Goal: Task Accomplishment & Management: Manage account settings

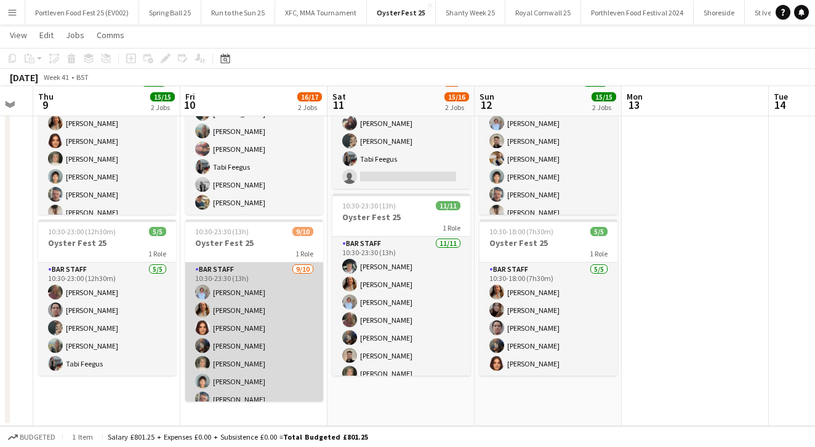
scroll to position [110, 0]
click at [266, 345] on app-card-role "Bar Staff [DATE] 10:30-23:30 (13h) [PERSON_NAME] [PERSON_NAME] [PERSON_NAME] [P…" at bounding box center [254, 364] width 138 height 202
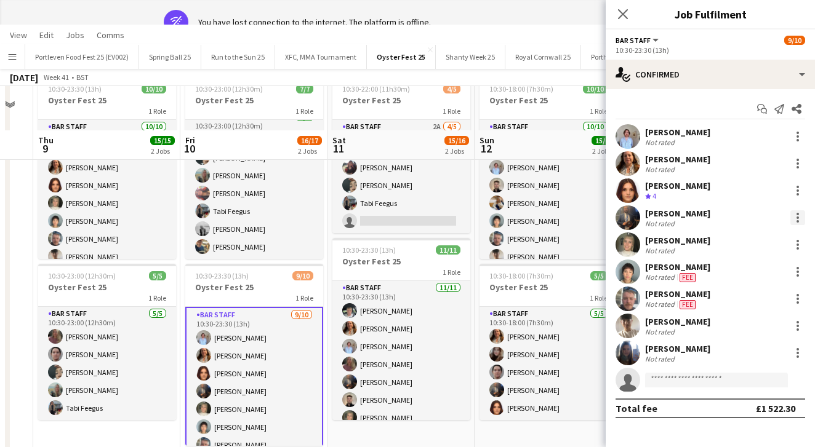
click at [797, 215] on div at bounding box center [797, 217] width 15 height 15
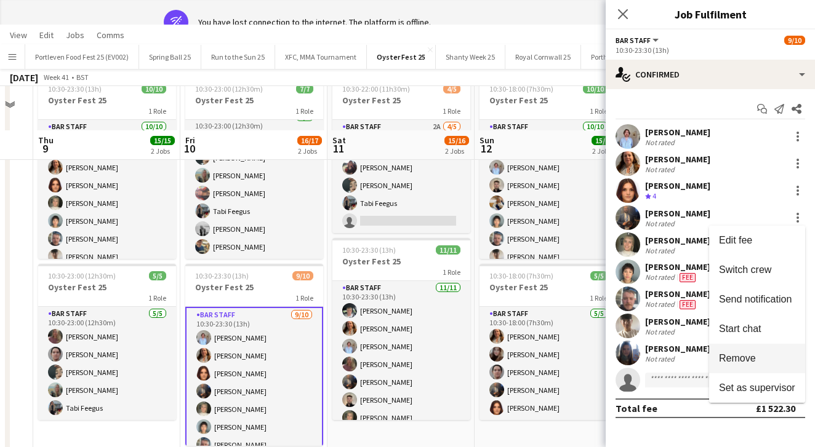
click at [743, 359] on span "Remove" at bounding box center [737, 358] width 37 height 10
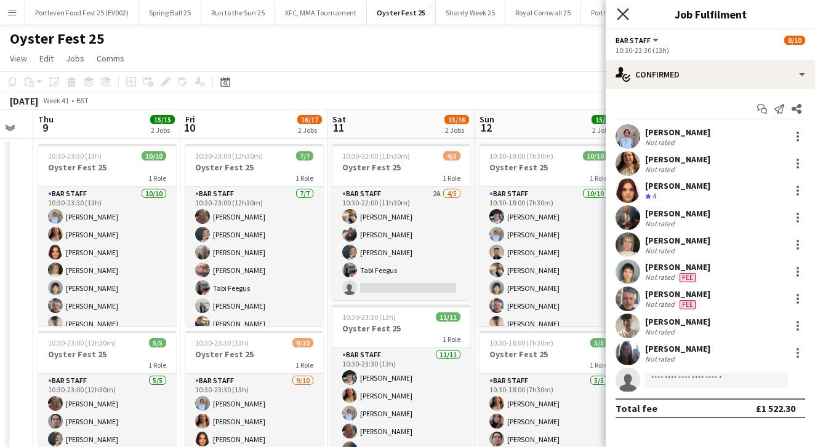
click at [625, 14] on icon "Close pop-in" at bounding box center [622, 14] width 12 height 12
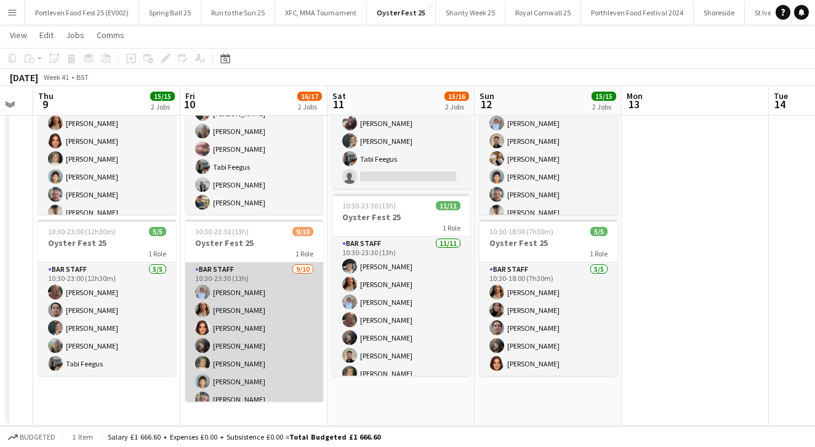
scroll to position [2, 0]
click at [271, 354] on app-card-role "Bar Staff [DATE] 10:30-23:30 (13h) [PERSON_NAME] [PERSON_NAME] [PERSON_NAME] [P…" at bounding box center [254, 361] width 138 height 202
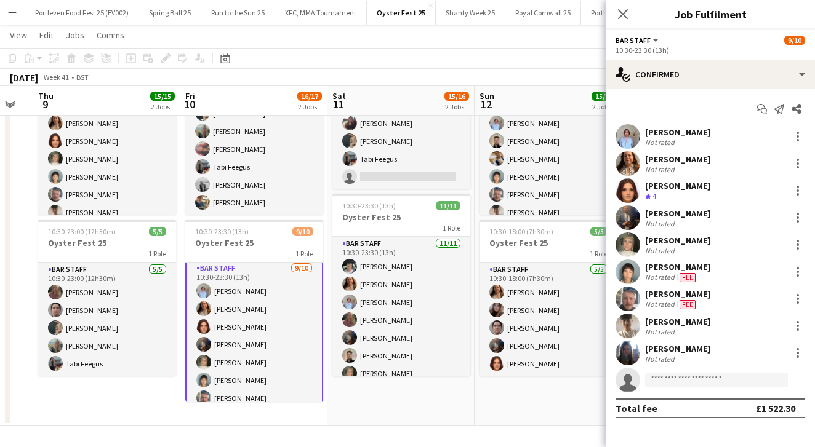
click at [481, 65] on app-toolbar "Copy Paste Paste Command V Paste with crew Command Shift V Paste linked Job [GE…" at bounding box center [407, 58] width 815 height 21
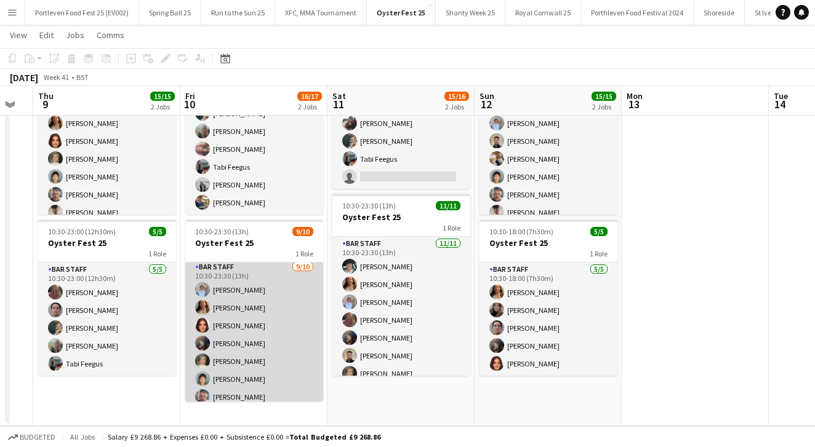
click at [282, 334] on app-card-role "Bar Staff [DATE] 10:30-23:30 (13h) [PERSON_NAME] [PERSON_NAME] [PERSON_NAME] [P…" at bounding box center [254, 361] width 138 height 202
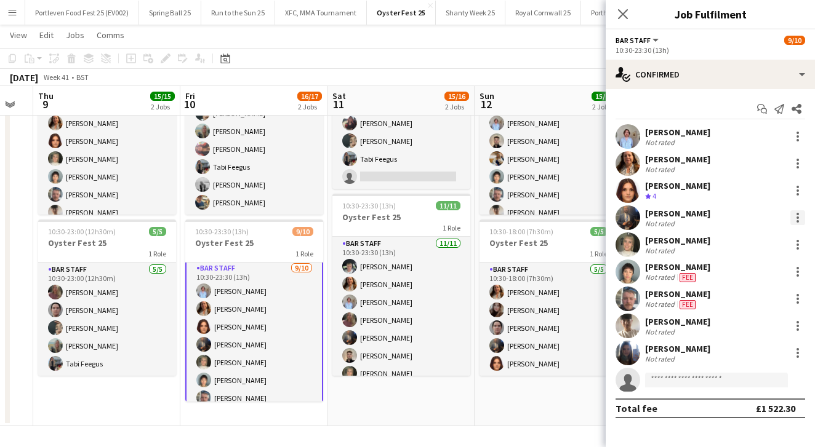
click at [797, 214] on div at bounding box center [797, 214] width 2 height 2
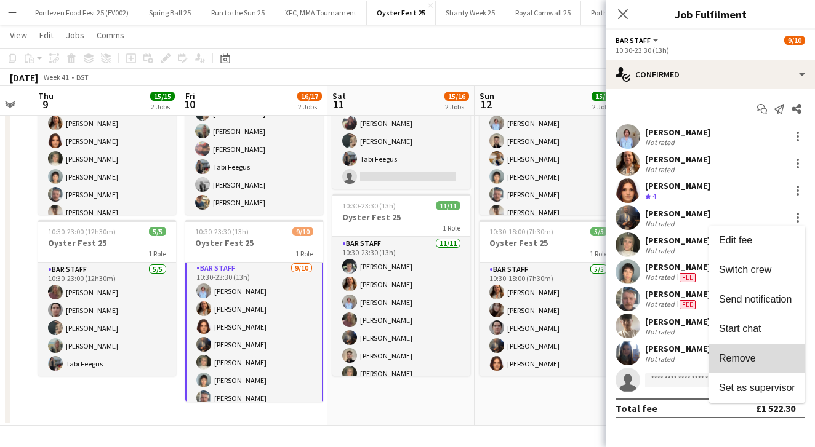
click at [740, 358] on span "Remove" at bounding box center [737, 358] width 37 height 10
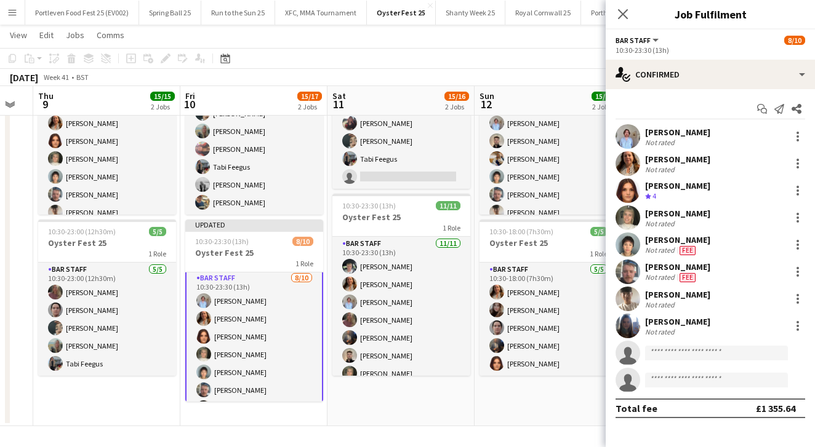
click at [403, 420] on app-date-cell "10:30-22:00 (11h30m) 4/5 Oyster Fest 25 1 Role Bar Staff 2A [DATE] 10:30-22:00 …" at bounding box center [400, 227] width 147 height 399
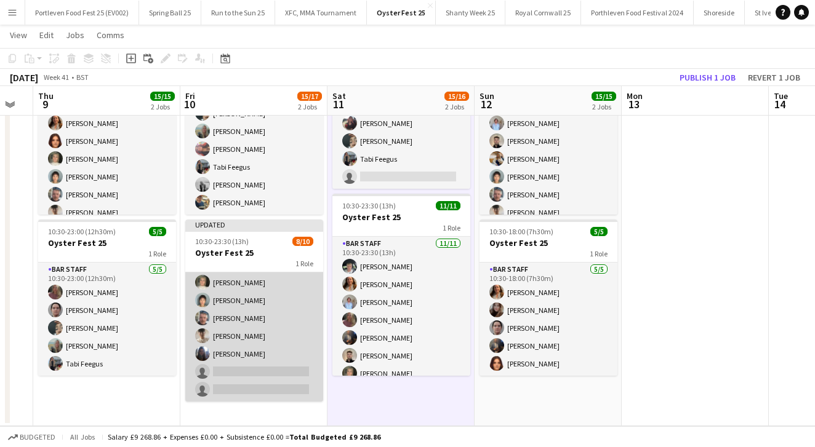
scroll to position [73, 0]
click at [284, 367] on app-card-role "Bar Staff [DATE] 10:30-23:30 (13h) [PERSON_NAME] [PERSON_NAME] [PERSON_NAME] [P…" at bounding box center [254, 300] width 138 height 202
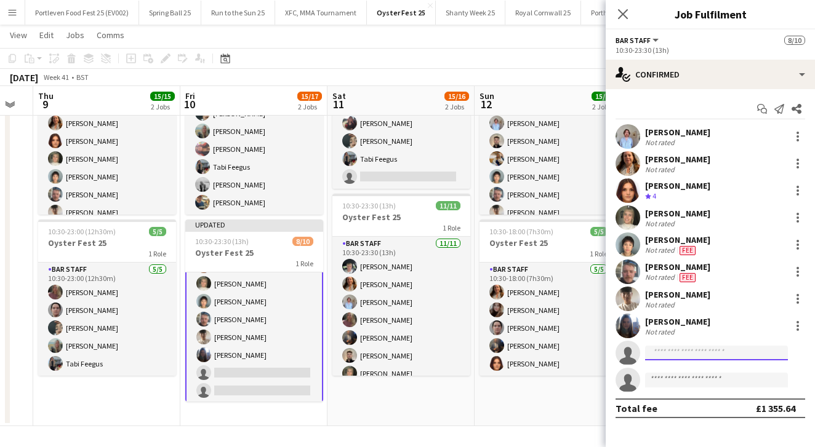
click at [676, 350] on input at bounding box center [716, 353] width 143 height 15
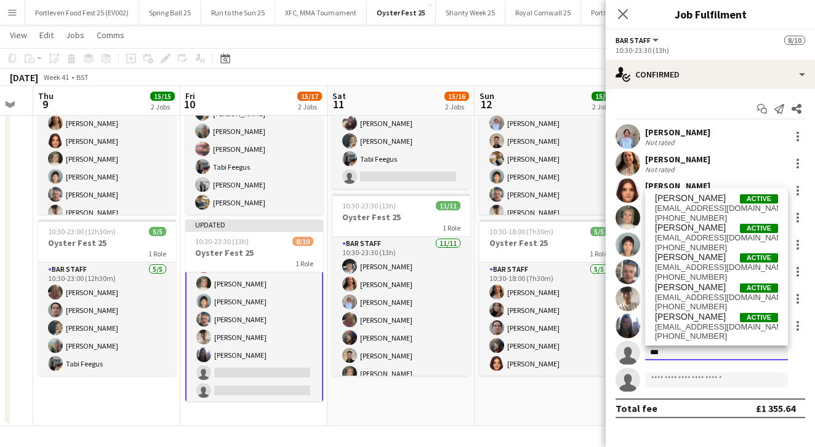
type input "***"
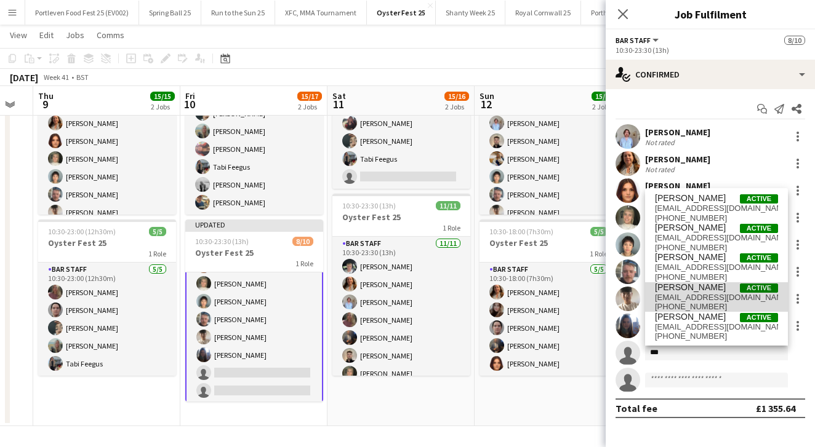
drag, startPoint x: 677, startPoint y: 357, endPoint x: 690, endPoint y: 292, distance: 66.6
click at [690, 293] on span "[EMAIL_ADDRESS][DOMAIN_NAME]" at bounding box center [716, 298] width 123 height 10
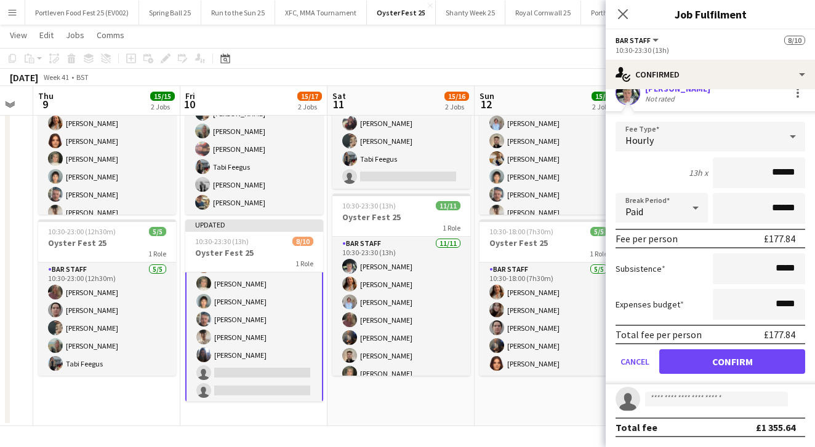
scroll to position [260, 0]
type input "******"
click at [737, 362] on button "Confirm" at bounding box center [732, 361] width 146 height 25
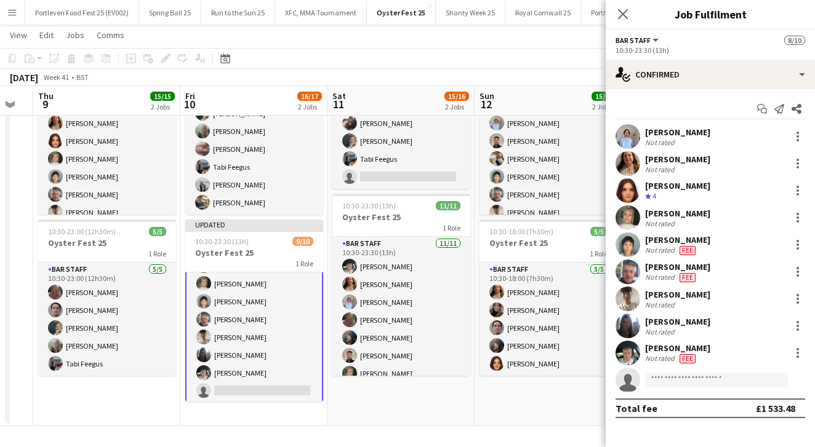
scroll to position [0, 0]
click at [410, 406] on app-date-cell "10:30-22:00 (11h30m) 4/5 Oyster Fest 25 1 Role Bar Staff 2A [DATE] 10:30-22:00 …" at bounding box center [400, 227] width 147 height 399
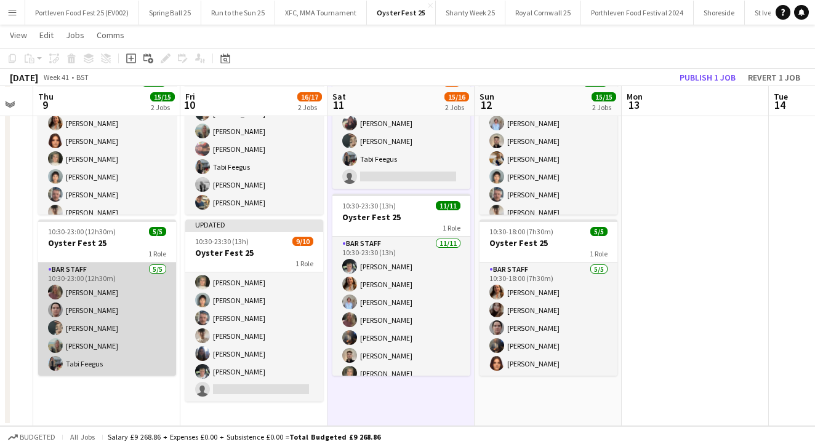
scroll to position [110, 0]
click at [119, 340] on app-card-role "Bar Staff [DATE] 10:30-23:00 (12h30m) [PERSON_NAME] [PERSON_NAME] [PERSON_NAME]…" at bounding box center [107, 319] width 138 height 113
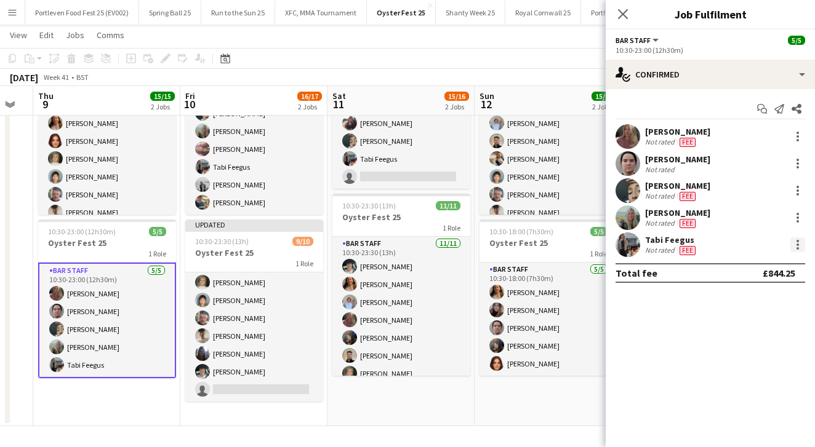
click at [797, 243] on div at bounding box center [797, 244] width 15 height 15
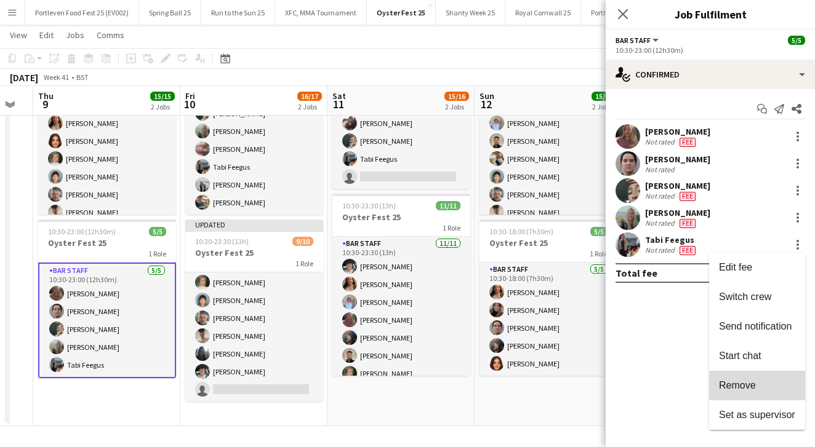
click at [738, 385] on span "Remove" at bounding box center [737, 385] width 37 height 10
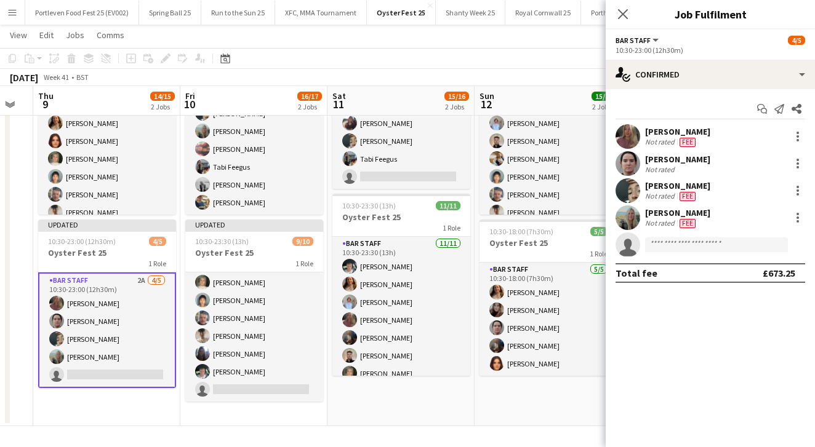
click at [507, 421] on app-date-cell "10:30-18:00 (7h30m) 10/10 Oyster Fest 25 1 Role Bar Staff [DATE] 10:30-18:00 (7…" at bounding box center [547, 227] width 147 height 399
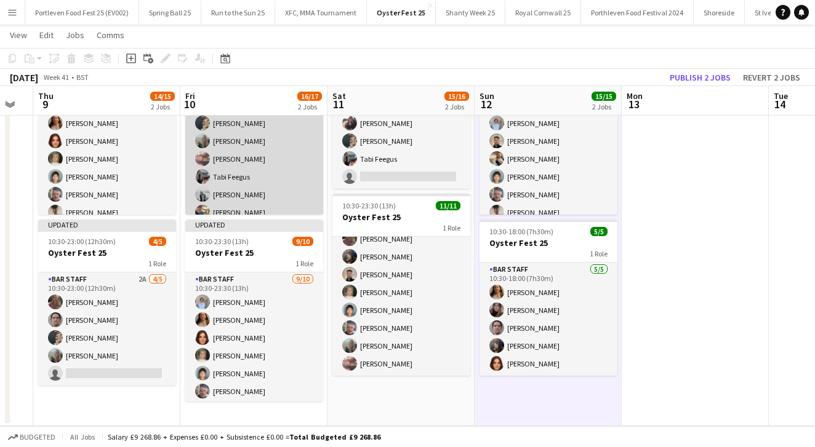
scroll to position [0, 0]
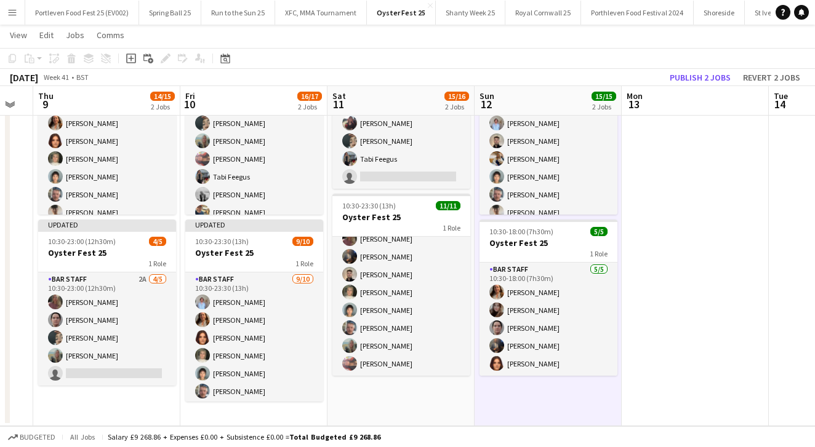
click at [725, 162] on app-date-cell at bounding box center [694, 227] width 147 height 399
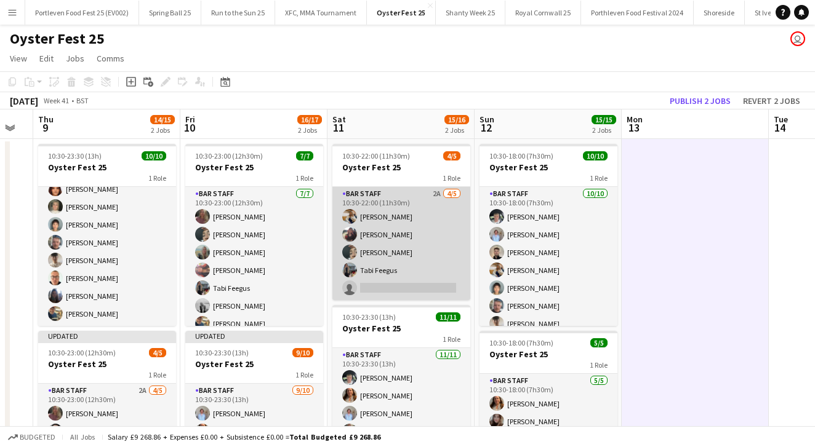
click at [422, 223] on app-card-role "Bar Staff 2A [DATE] 10:30-22:00 (11h30m) [PERSON_NAME] [PERSON_NAME] [PERSON_NA…" at bounding box center [401, 243] width 138 height 113
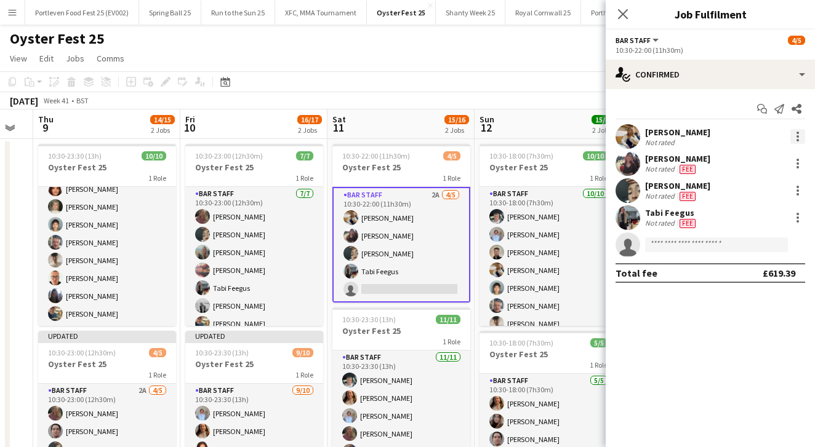
click at [795, 134] on div at bounding box center [797, 136] width 15 height 15
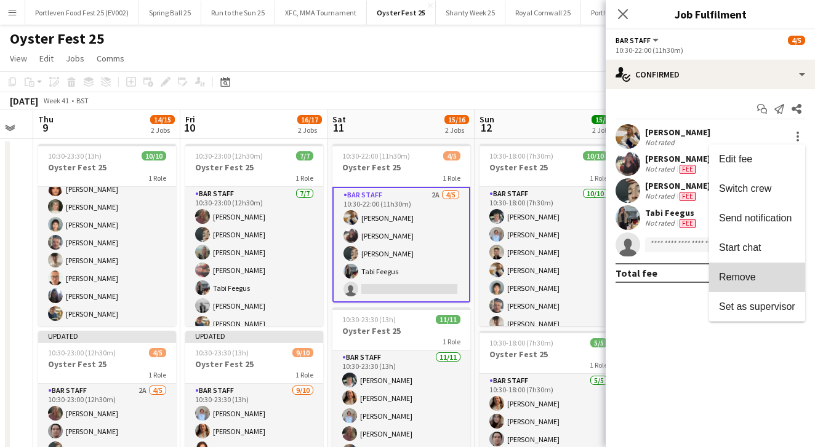
click at [745, 274] on span "Remove" at bounding box center [737, 277] width 37 height 10
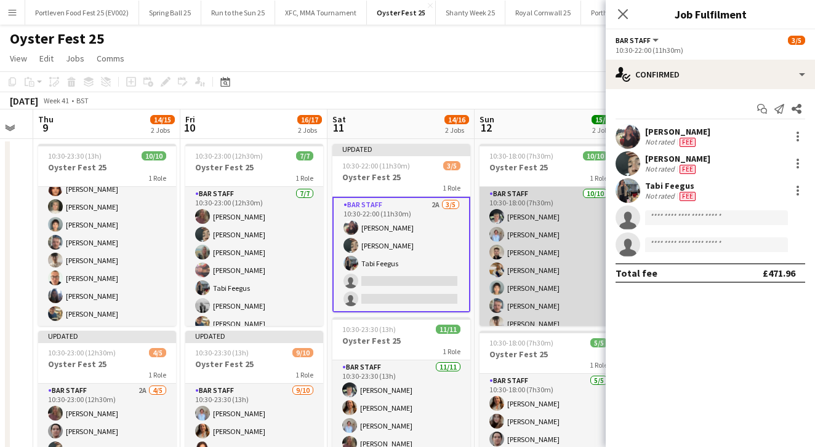
click at [576, 288] on app-card-role "Bar Staff [DATE] 10:30-18:00 (7h30m) [PERSON_NAME] [PERSON_NAME] [PERSON_NAME] …" at bounding box center [548, 288] width 138 height 202
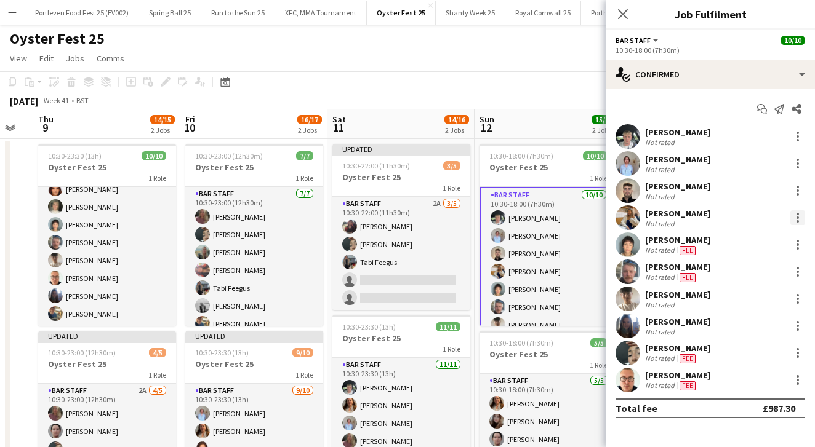
click at [797, 217] on div at bounding box center [797, 218] width 2 height 2
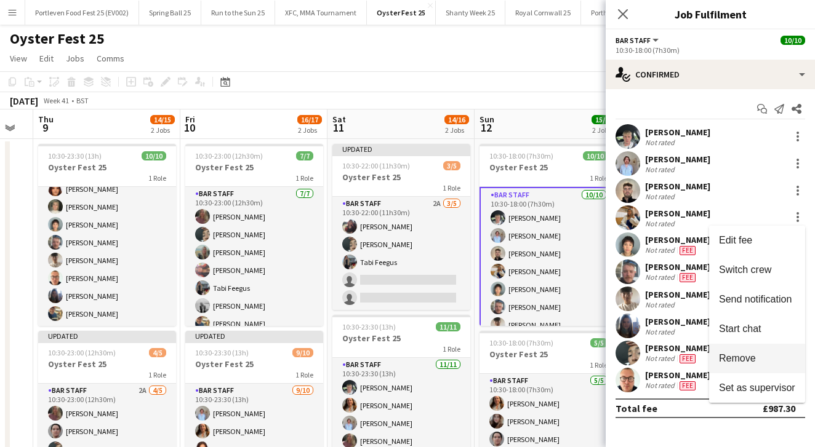
click at [734, 355] on span "Remove" at bounding box center [737, 358] width 37 height 10
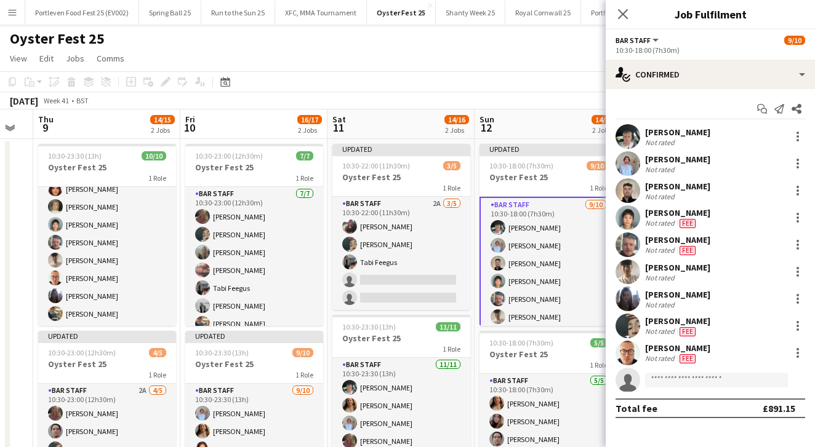
click at [524, 119] on app-board-header-date "Sun 12 14/15 2 Jobs" at bounding box center [547, 125] width 147 height 30
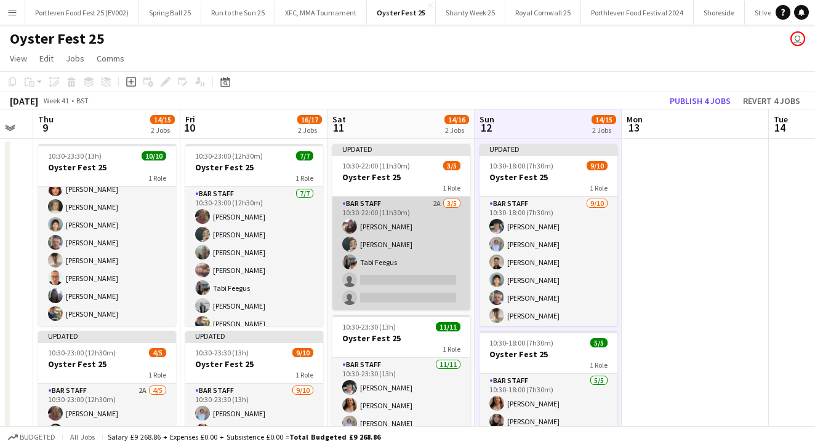
click at [431, 250] on app-card-role "Bar Staff 2A [DATE] 10:30-22:00 (11h30m) [PERSON_NAME] [PERSON_NAME] [PERSON_NA…" at bounding box center [401, 253] width 138 height 113
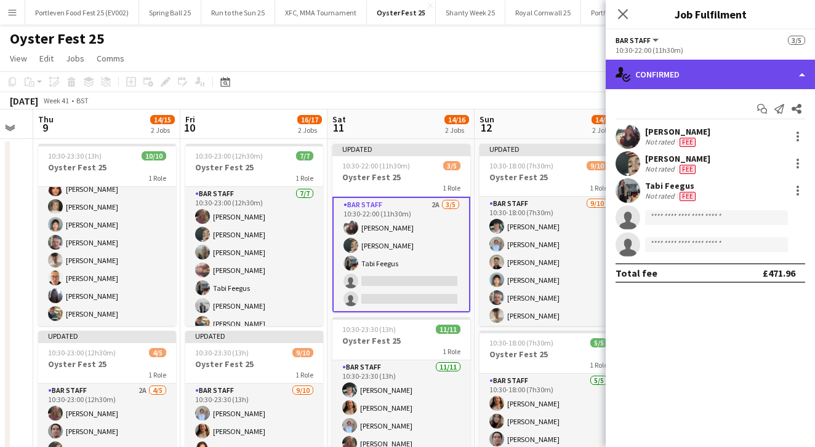
click at [679, 76] on div "single-neutral-actions-check-2 Confirmed" at bounding box center [709, 75] width 209 height 30
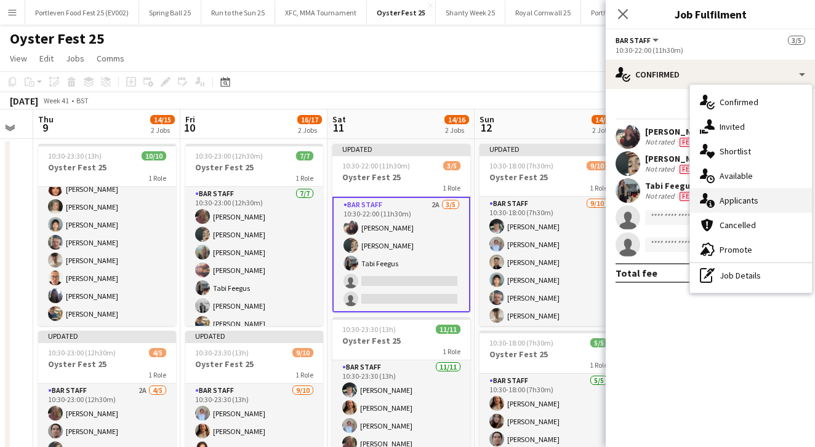
click at [730, 205] on span "Applicants" at bounding box center [738, 200] width 39 height 11
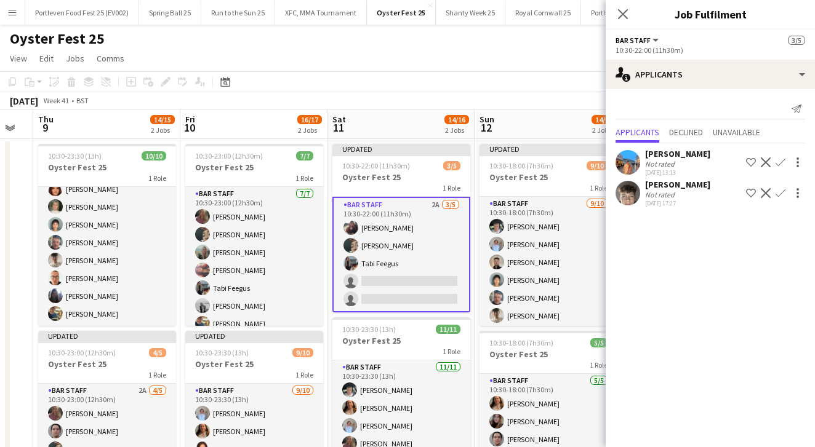
click at [397, 79] on app-toolbar "Copy Paste Paste Command V Paste with crew Command Shift V Paste linked Job [GE…" at bounding box center [407, 81] width 815 height 21
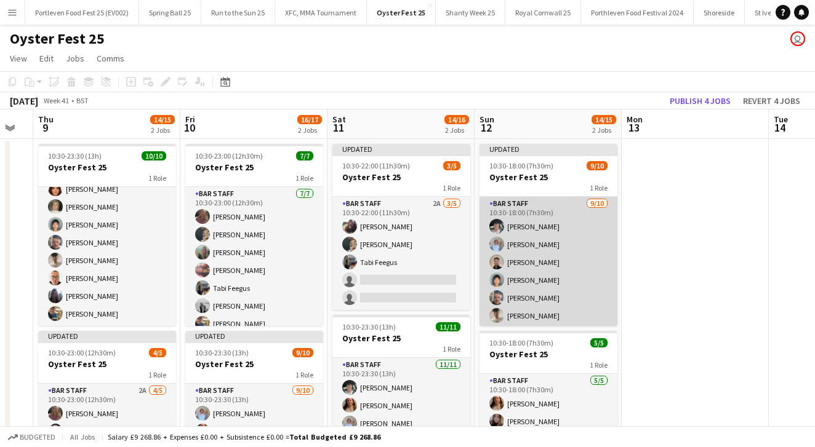
click at [593, 234] on app-card-role "Bar Staff [DATE] 10:30-18:00 (7h30m) [PERSON_NAME] [PERSON_NAME] [PERSON_NAME] …" at bounding box center [548, 298] width 138 height 202
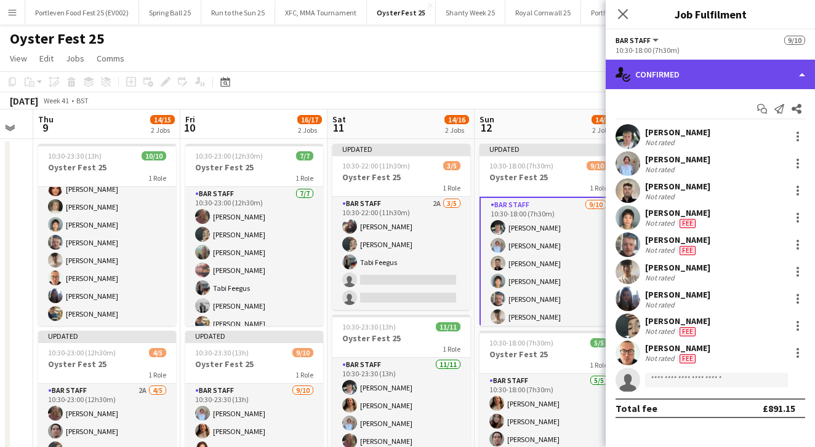
click at [688, 78] on div "single-neutral-actions-check-2 Confirmed" at bounding box center [709, 75] width 209 height 30
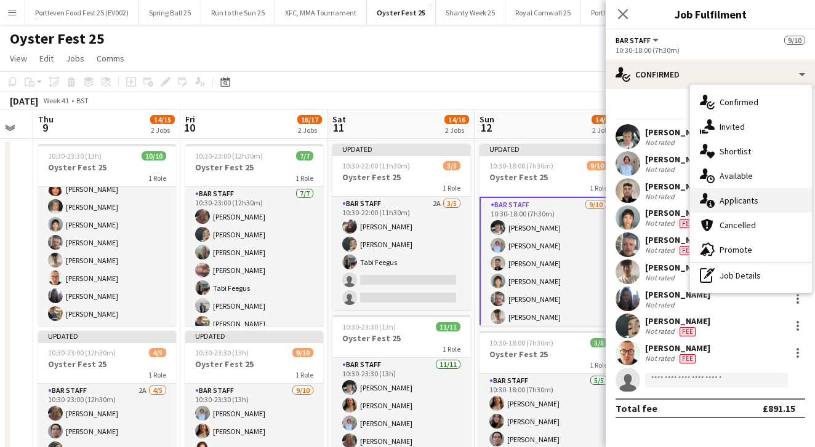
click at [728, 202] on span "Applicants" at bounding box center [738, 200] width 39 height 11
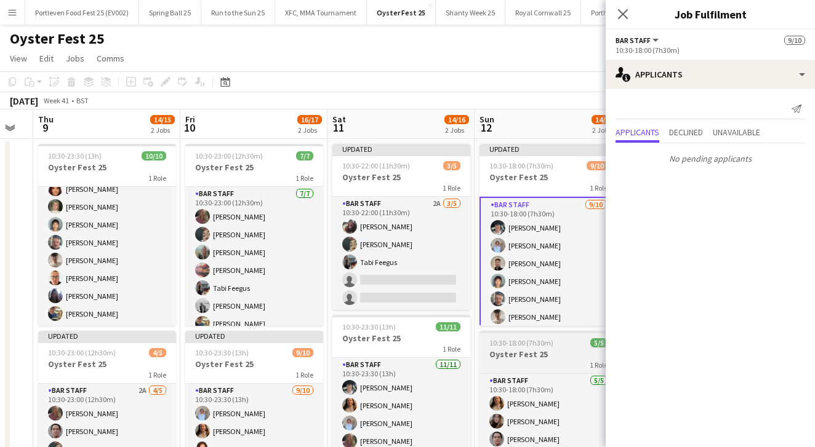
click at [561, 361] on div "1 Role" at bounding box center [548, 365] width 138 height 10
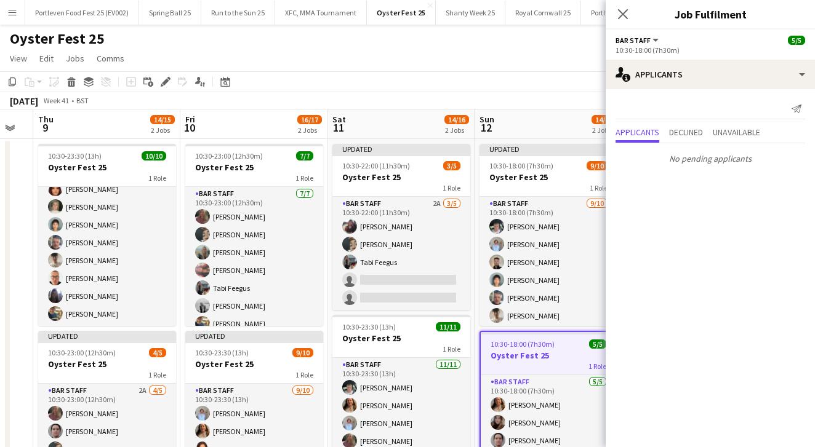
click at [433, 95] on div "[DATE] Week 41 • BST Publish 4 jobs Revert 4 jobs" at bounding box center [407, 100] width 815 height 17
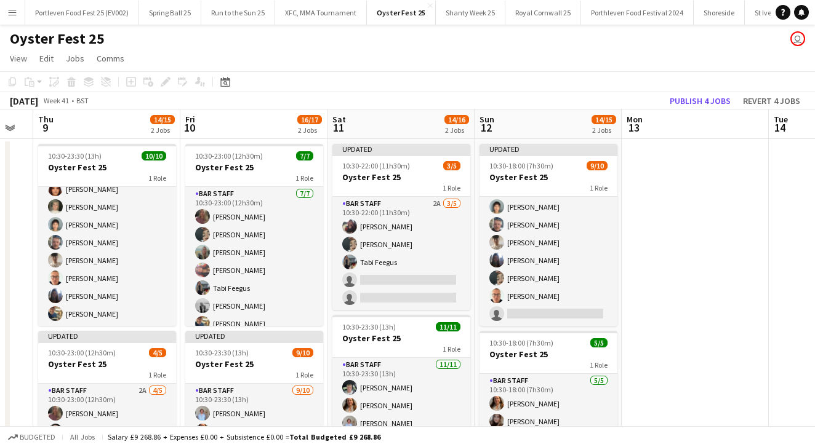
scroll to position [1, 0]
